Goal: Information Seeking & Learning: Learn about a topic

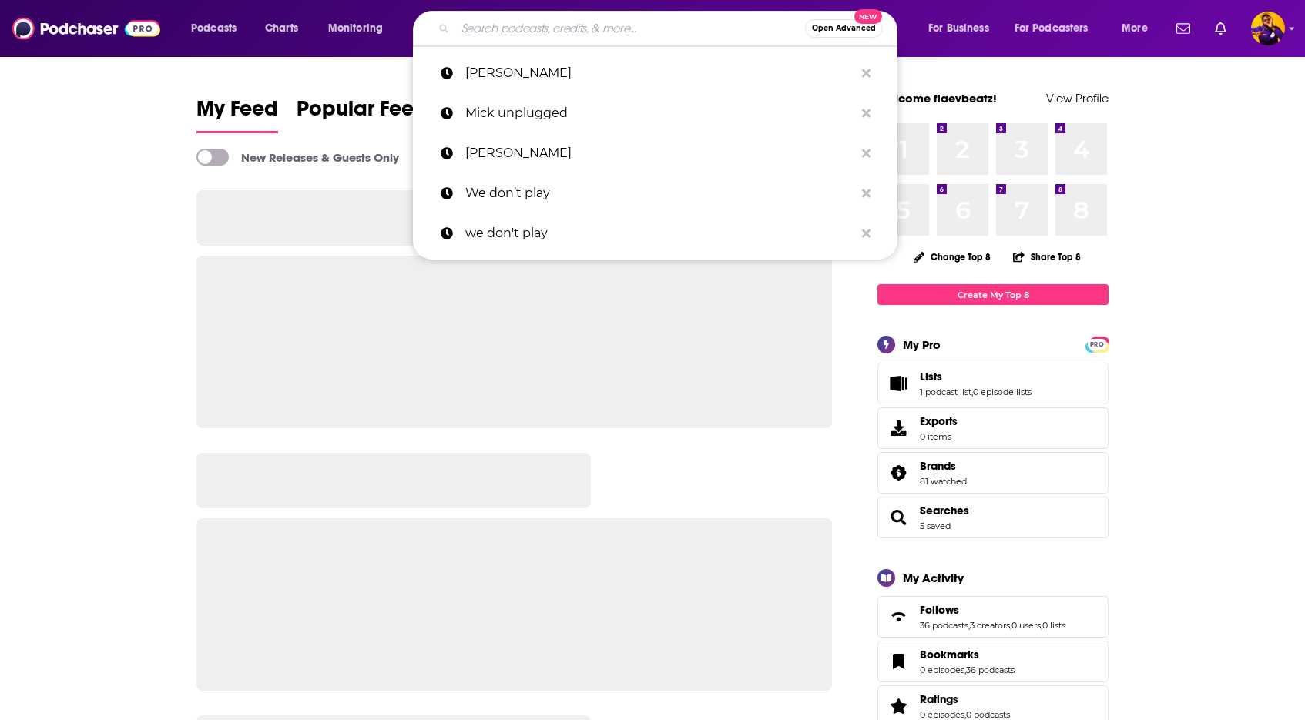
click at [493, 32] on input "Search podcasts, credits, & more..." at bounding box center [630, 28] width 350 height 25
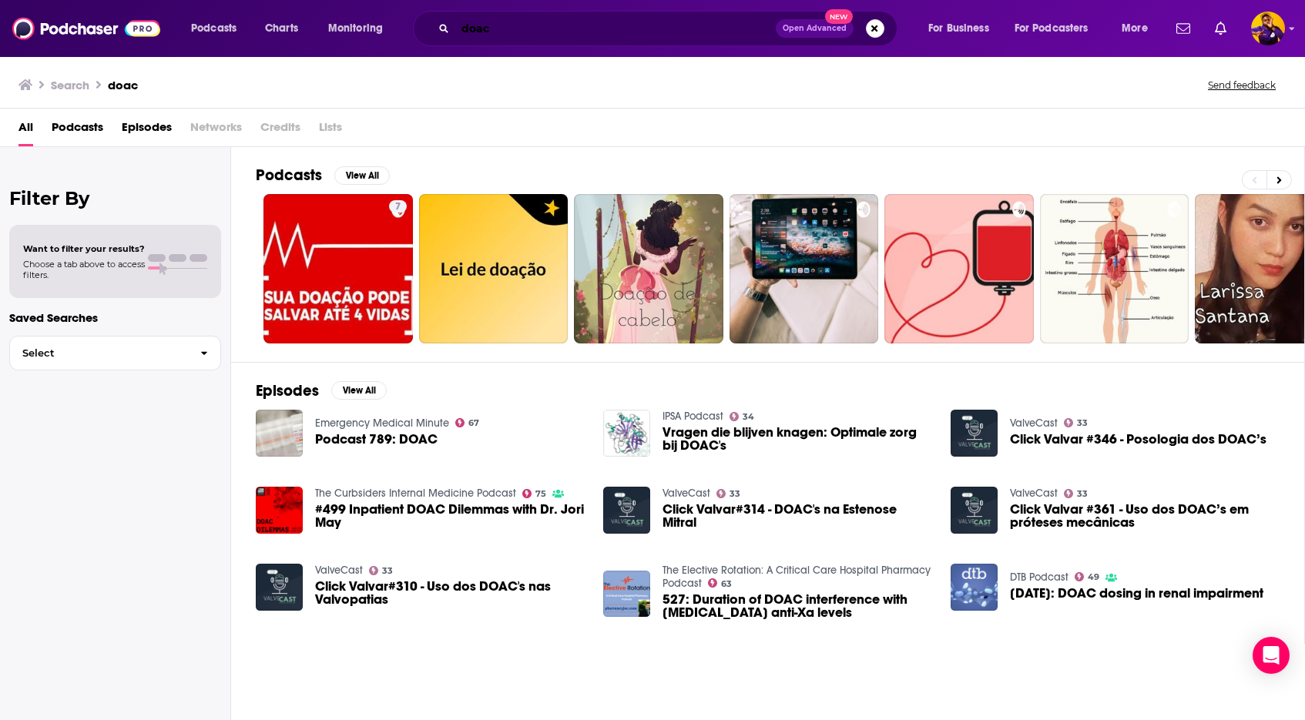
click at [514, 25] on input "doac" at bounding box center [615, 28] width 321 height 25
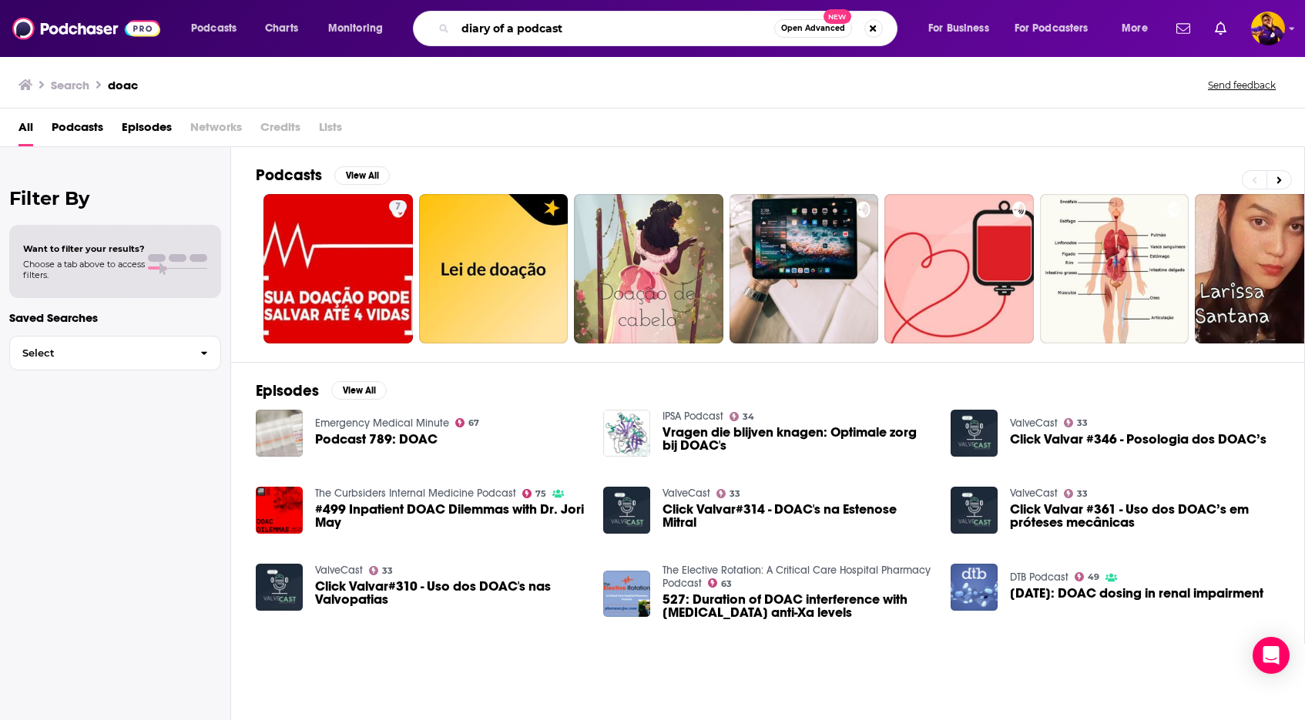
type input "diary of a podcast"
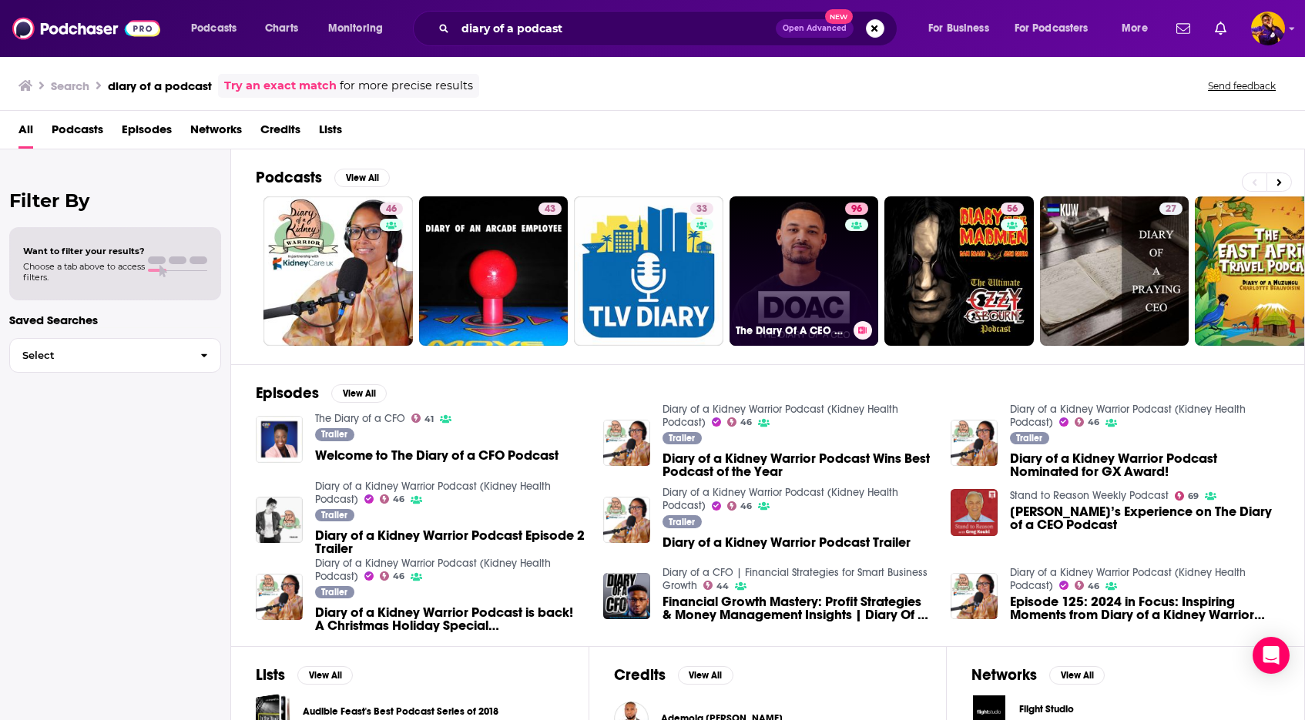
click at [802, 284] on link "96 The Diary Of A CEO with [PERSON_NAME]" at bounding box center [804, 270] width 149 height 149
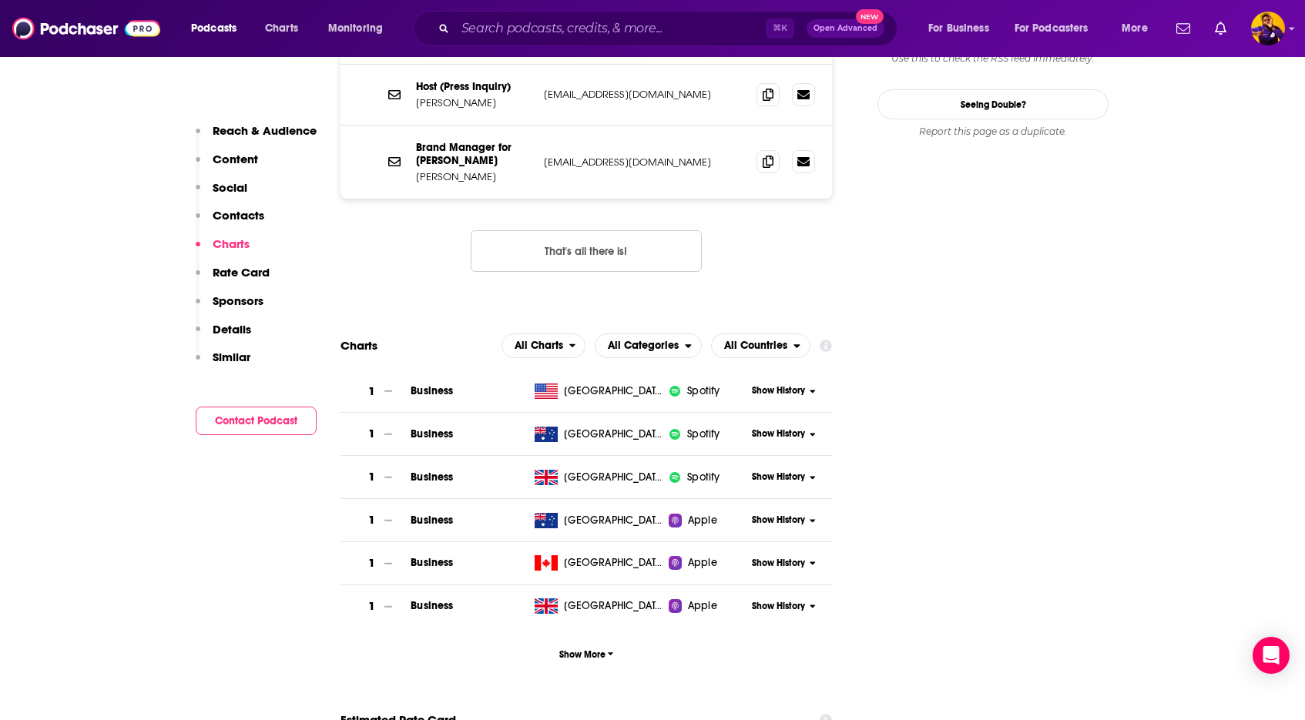
scroll to position [1701, 0]
click at [602, 648] on span "Show More" at bounding box center [586, 653] width 55 height 11
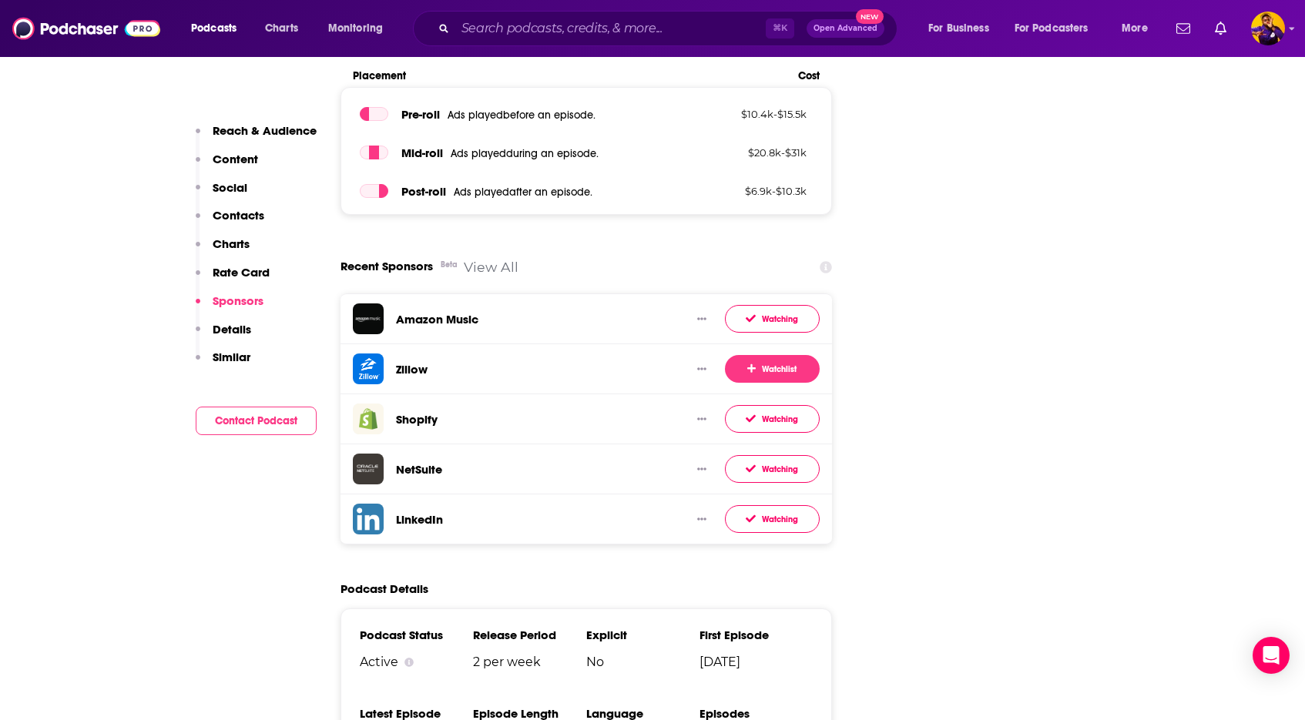
scroll to position [16760, 0]
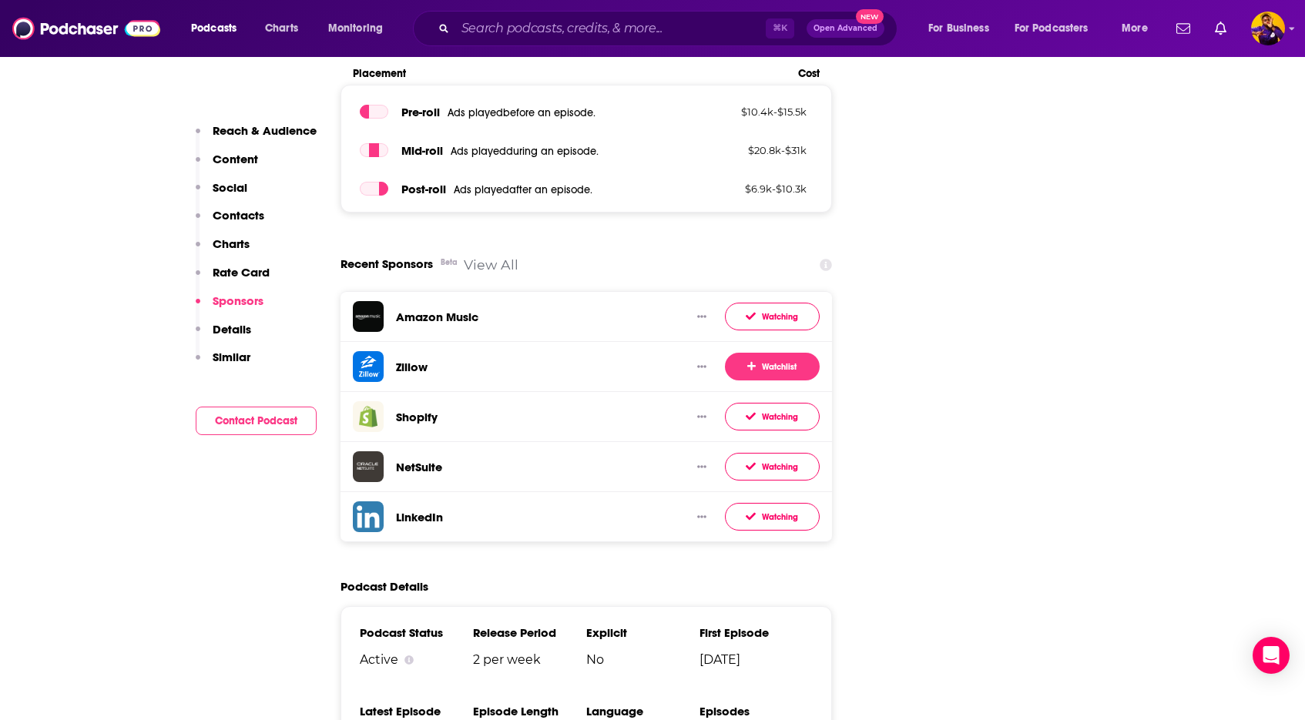
drag, startPoint x: 474, startPoint y: 530, endPoint x: 558, endPoint y: 531, distance: 84.0
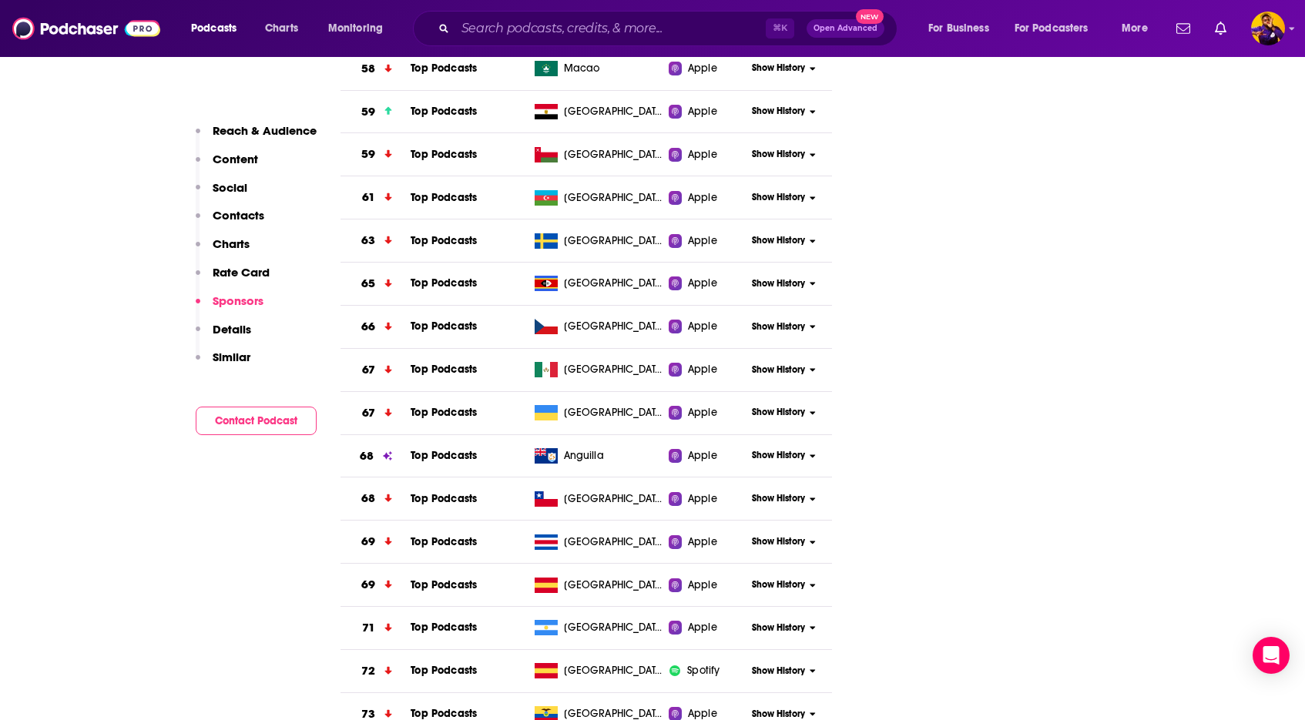
scroll to position [12728, 0]
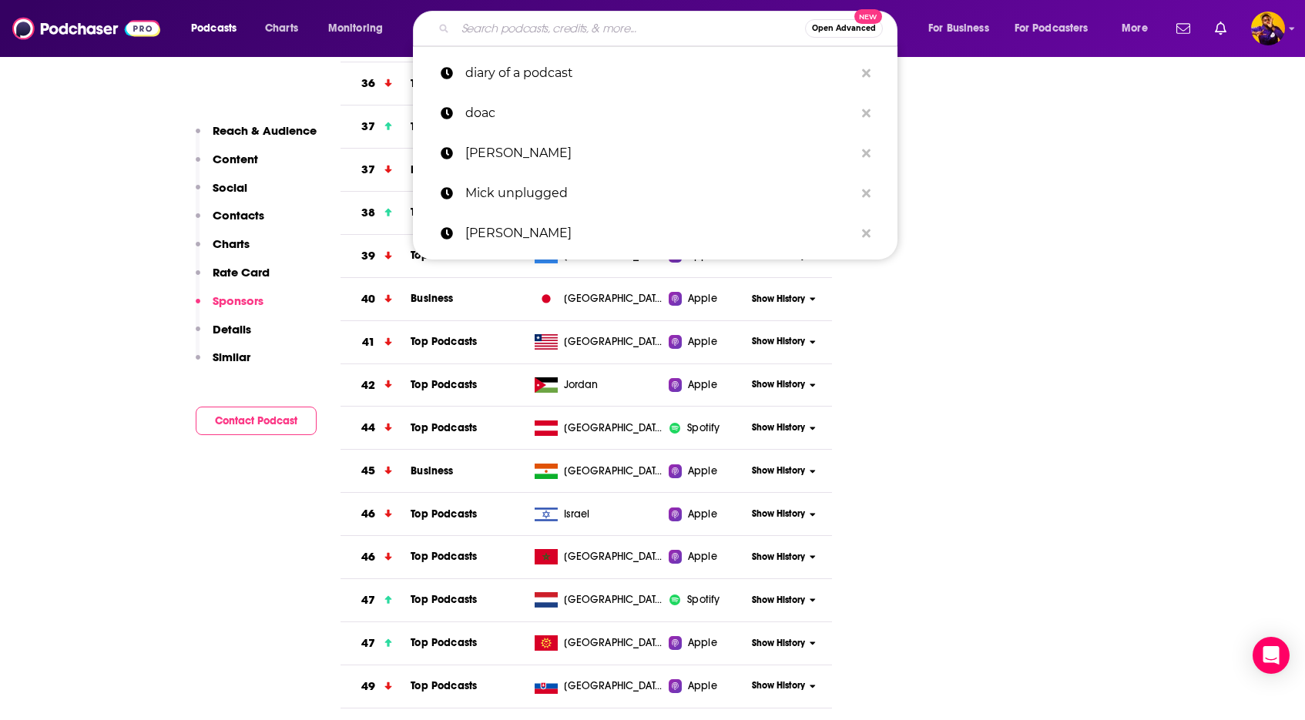
click at [577, 24] on input "Search podcasts, credits, & more..." at bounding box center [630, 28] width 350 height 25
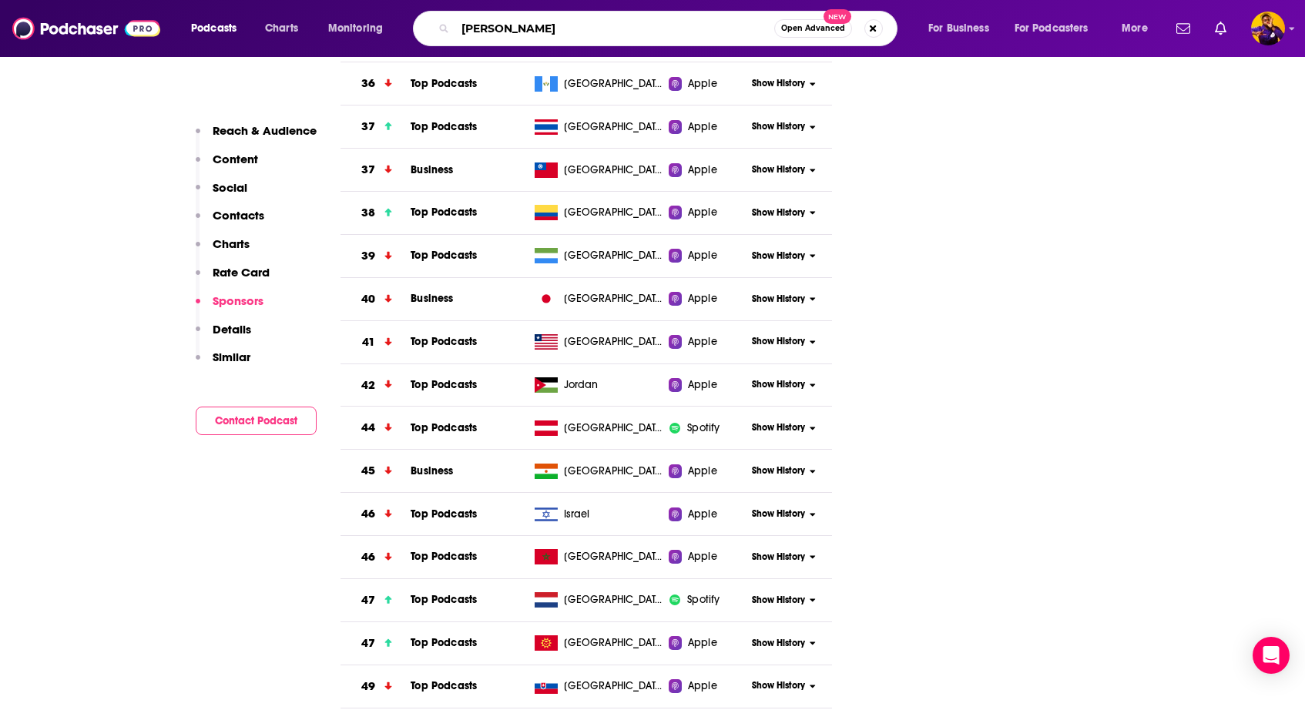
type input "[PERSON_NAME]"
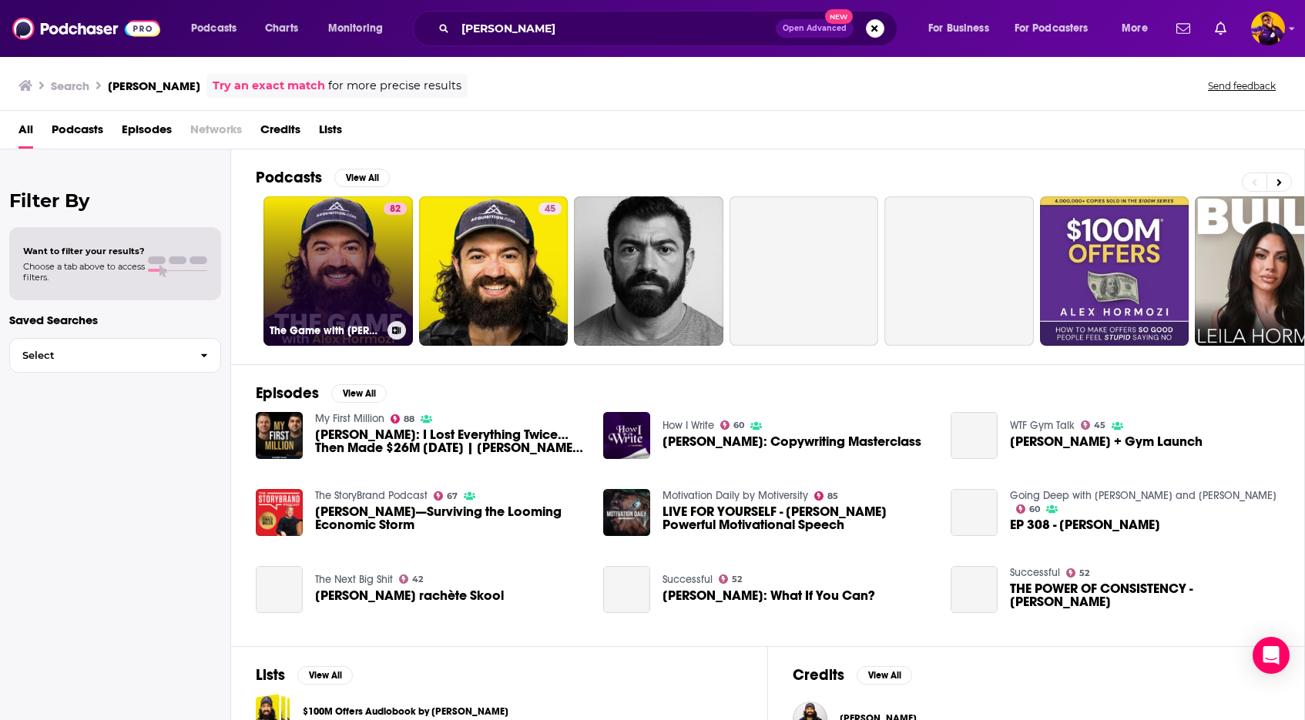
click at [357, 260] on link "82 The Game with [PERSON_NAME]" at bounding box center [338, 270] width 149 height 149
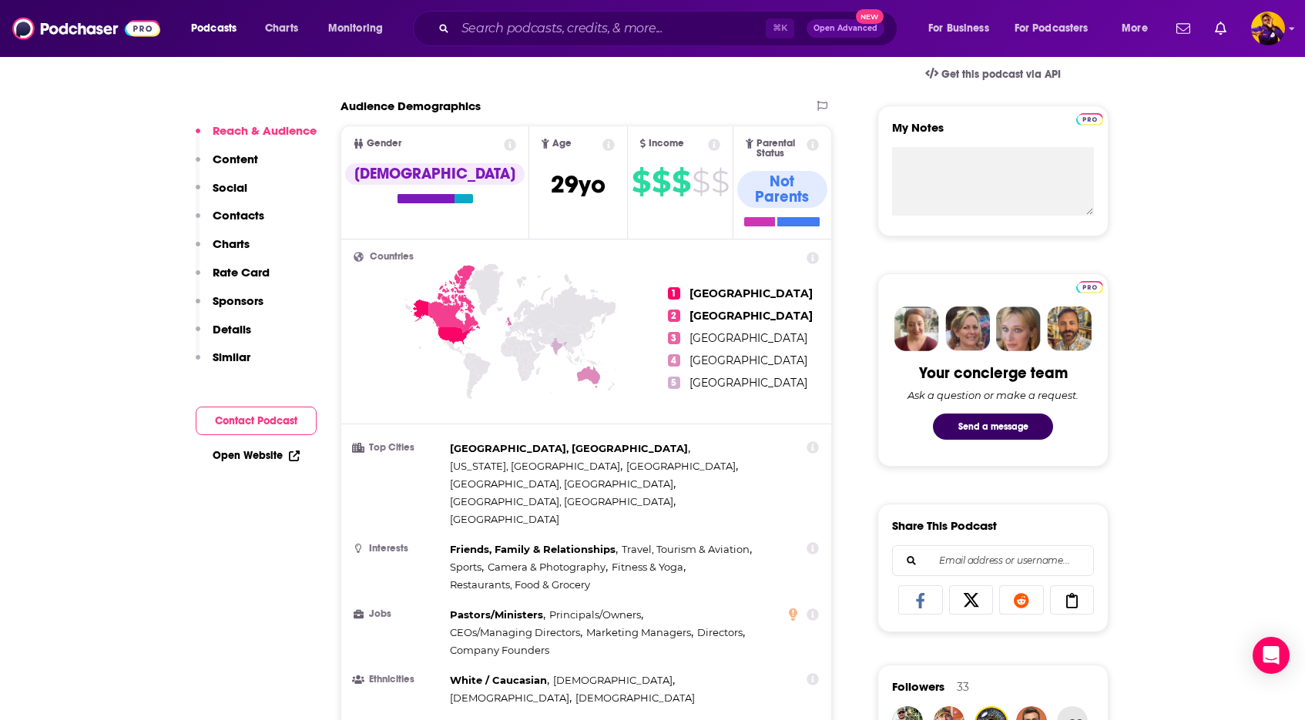
scroll to position [558, 0]
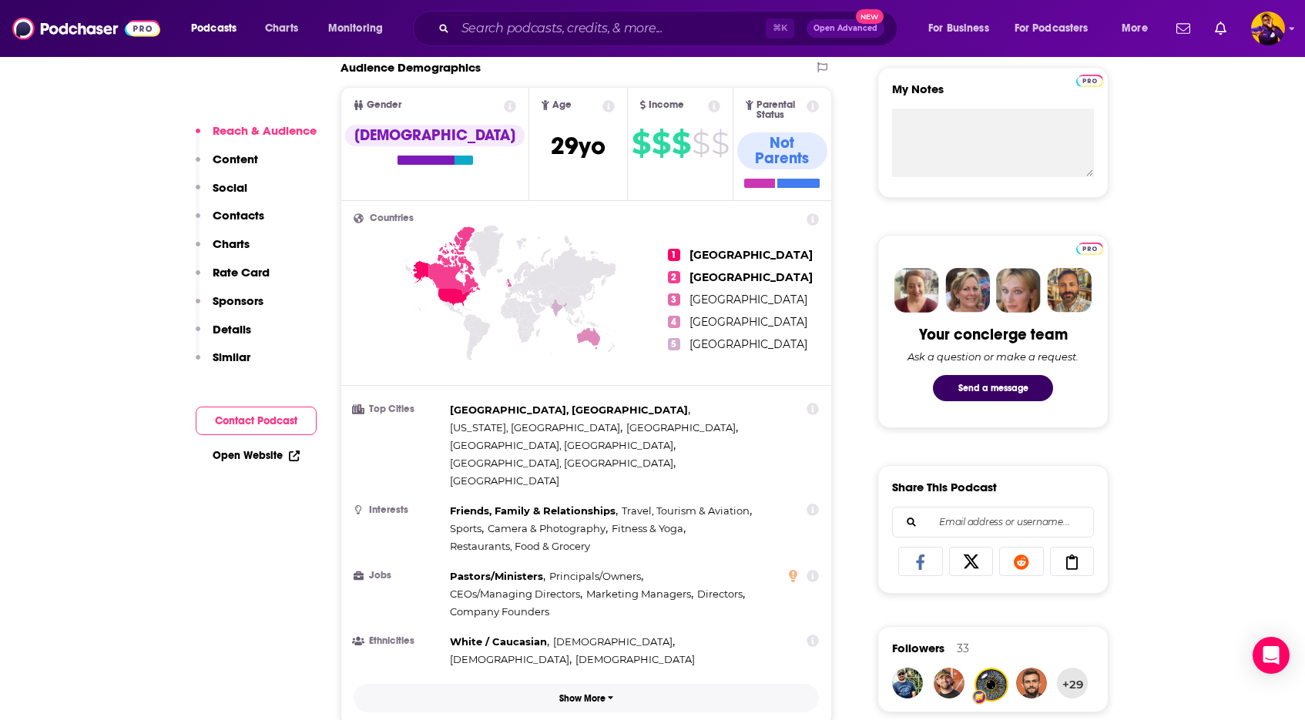
click at [601, 693] on p "Show More" at bounding box center [582, 698] width 46 height 11
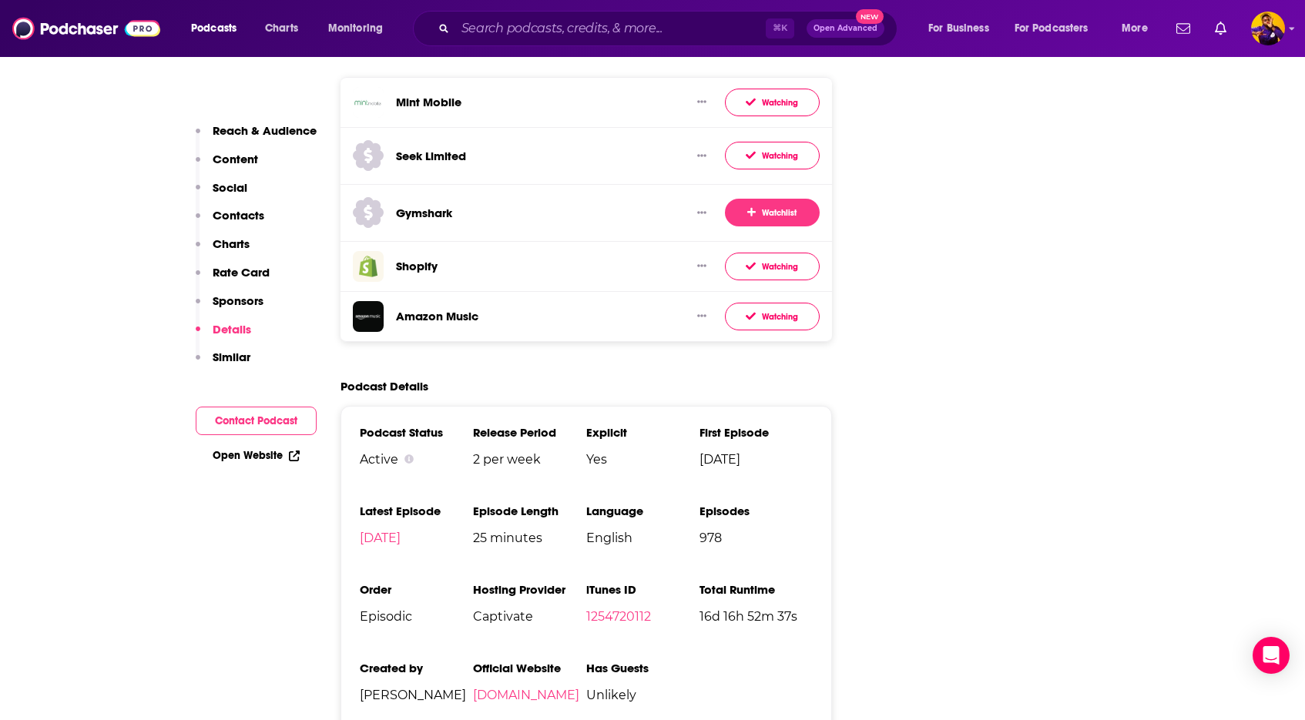
scroll to position [2937, 0]
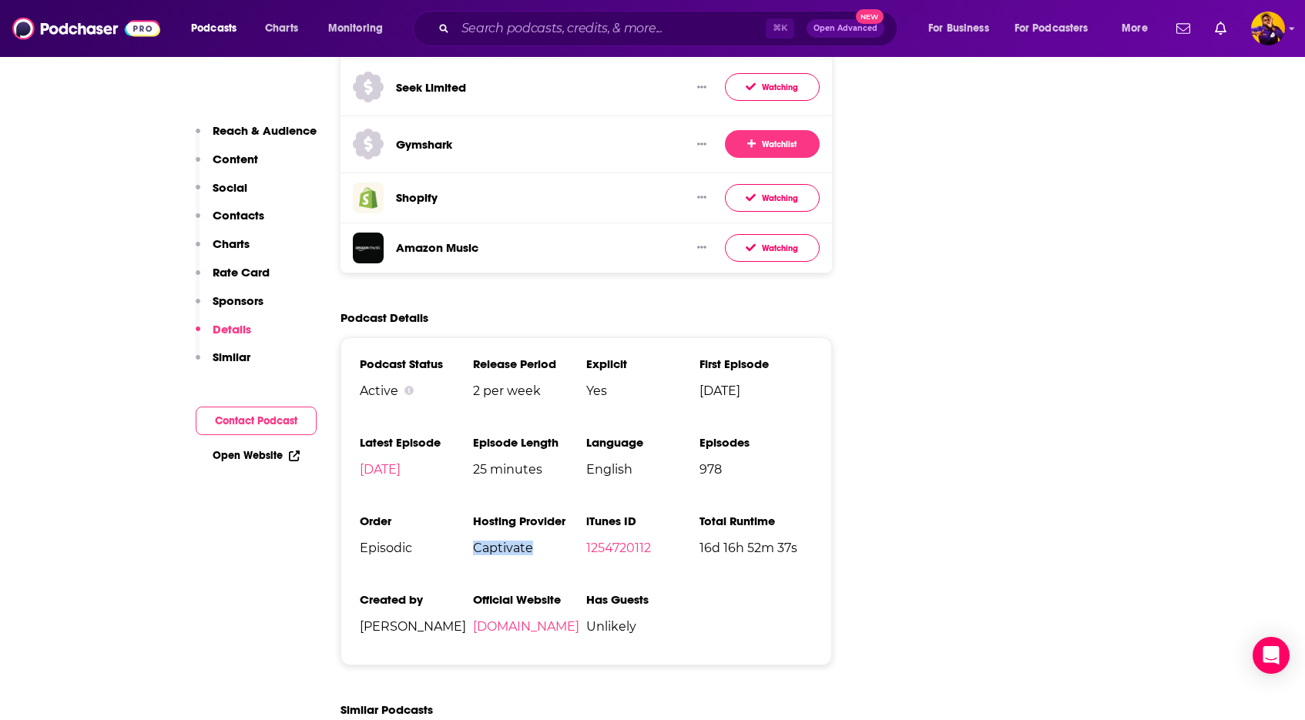
drag, startPoint x: 476, startPoint y: 454, endPoint x: 542, endPoint y: 454, distance: 66.3
click at [542, 541] on span "Captivate" at bounding box center [529, 548] width 113 height 15
click at [546, 541] on span "Captivate" at bounding box center [529, 548] width 113 height 15
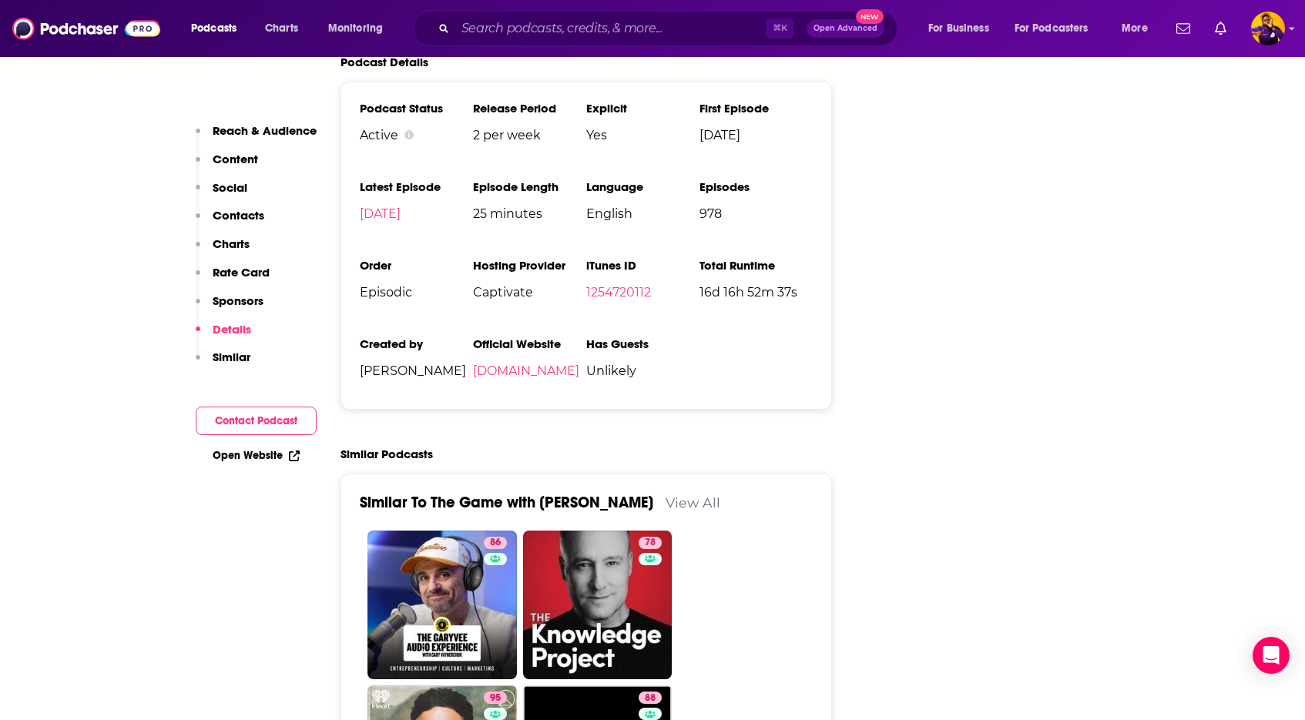
scroll to position [3195, 0]
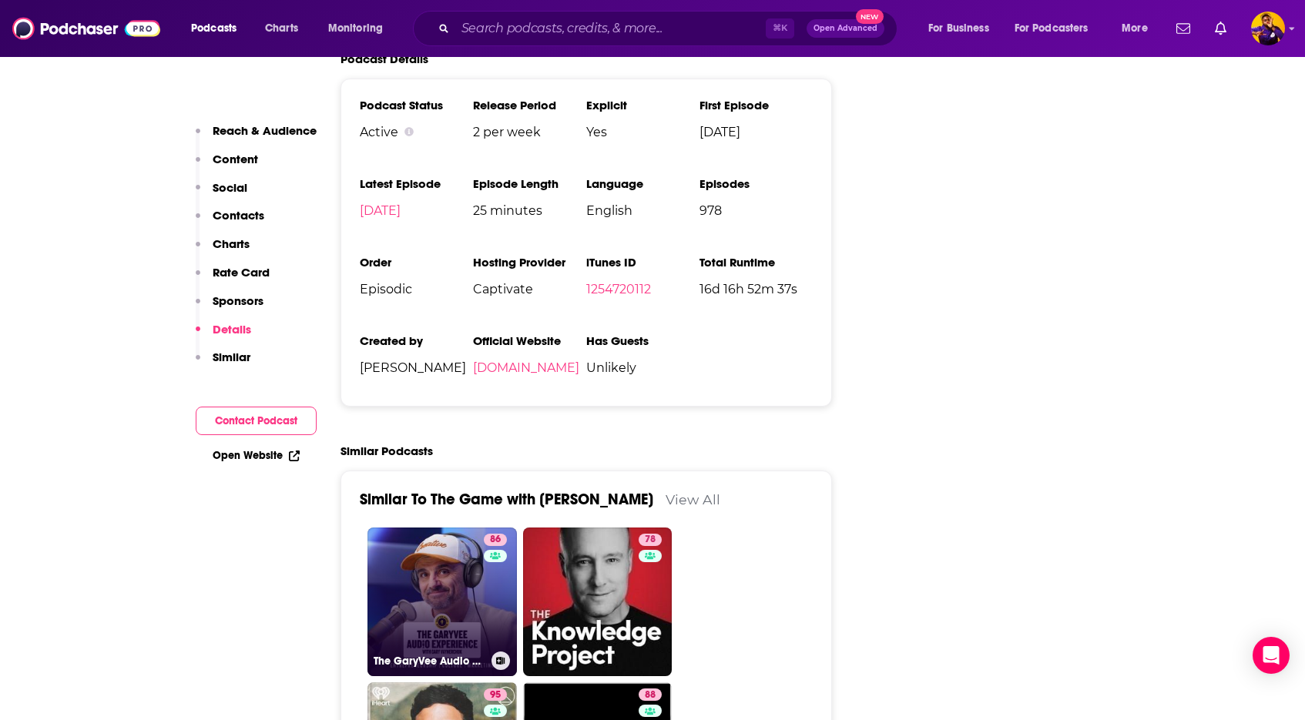
click at [457, 528] on link "86 The GaryVee Audio Experience" at bounding box center [442, 602] width 149 height 149
type input "[URL][DOMAIN_NAME]"
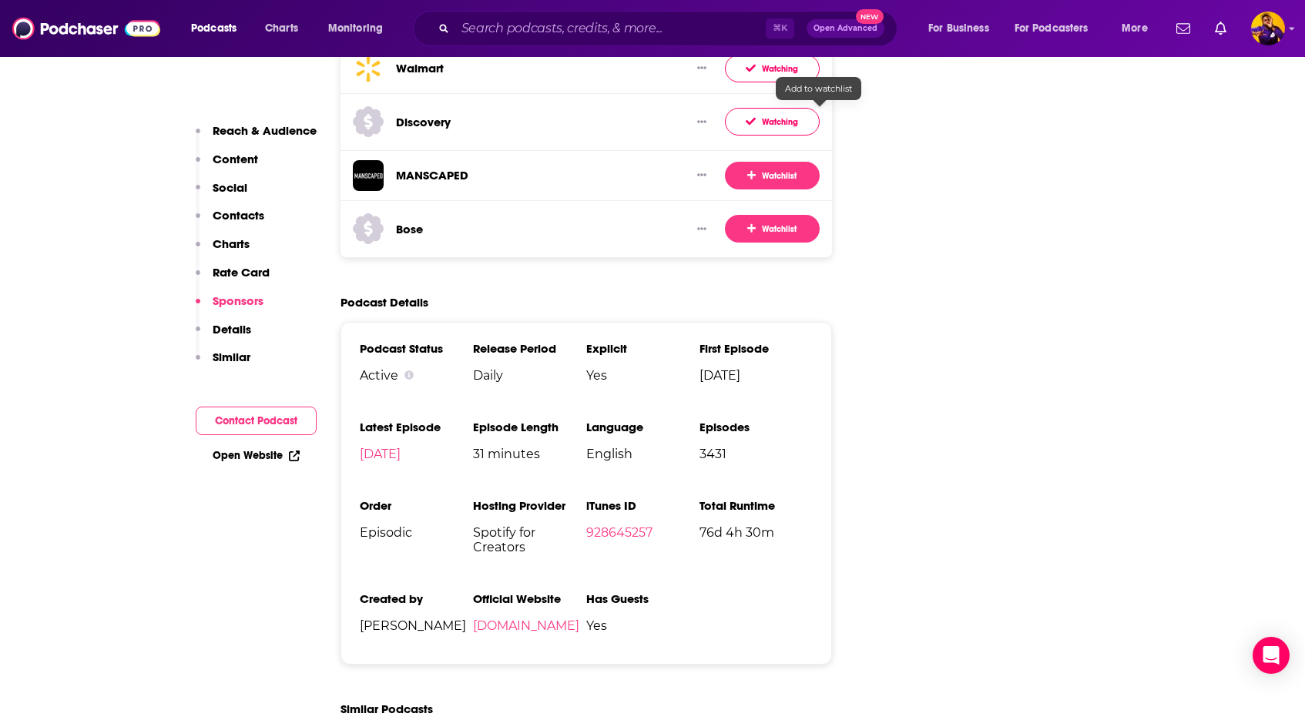
scroll to position [2776, 0]
